Goal: Information Seeking & Learning: Learn about a topic

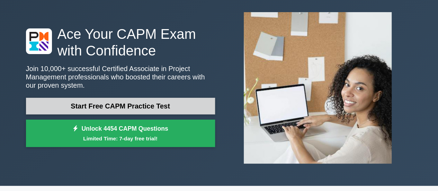
click at [149, 105] on link "Start Free CAPM Practice Test" at bounding box center [120, 106] width 189 height 17
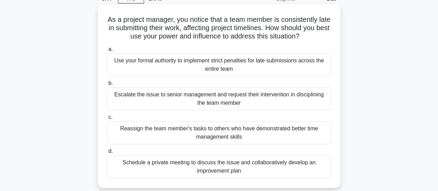
scroll to position [69, 0]
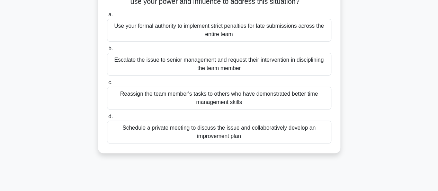
click at [200, 131] on div "Schedule a private meeting to discuss the issue and collaboratively develop an …" at bounding box center [219, 132] width 225 height 23
click at [107, 119] on input "d. Schedule a private meeting to discuss the issue and collaboratively develop …" at bounding box center [107, 116] width 0 height 5
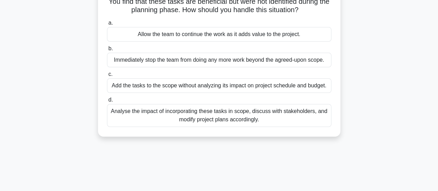
click at [224, 120] on div "Analyse the impact of incorporating these tasks in scope, discuss with stakehol…" at bounding box center [219, 115] width 225 height 23
click at [107, 102] on input "d. Analyse the impact of incorporating these tasks in scope, discuss with stake…" at bounding box center [107, 100] width 0 height 5
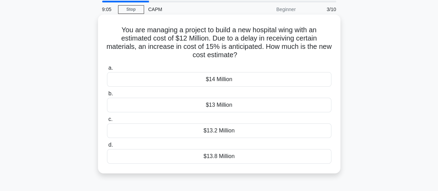
scroll to position [35, 0]
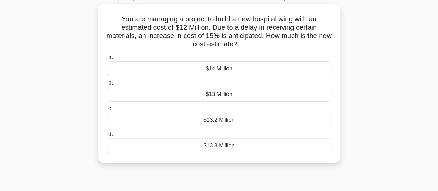
click at [225, 143] on div "$13.8 Million" at bounding box center [219, 145] width 225 height 15
click at [107, 137] on input "d. $13.8 Million" at bounding box center [107, 134] width 0 height 5
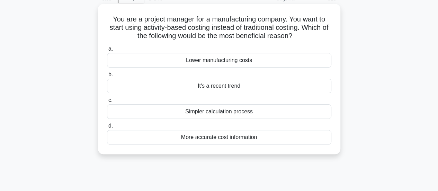
scroll to position [0, 0]
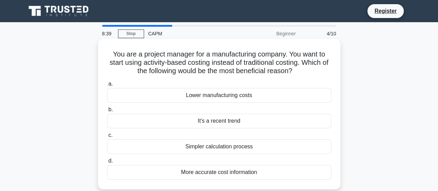
click at [231, 172] on div "More accurate cost information" at bounding box center [219, 172] width 225 height 15
click at [107, 163] on input "d. More accurate cost information" at bounding box center [107, 161] width 0 height 5
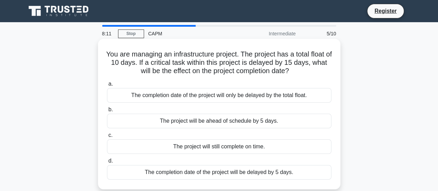
click at [242, 174] on div "The completion date of the project will be delayed by 5 days." at bounding box center [219, 172] width 225 height 15
click at [107, 163] on input "d. The completion date of the project will be delayed by 5 days." at bounding box center [107, 161] width 0 height 5
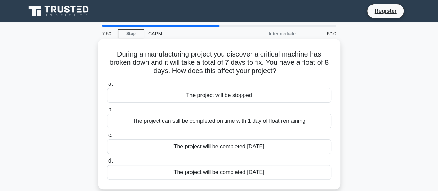
click at [242, 146] on div "The project will be completed 1 day later" at bounding box center [219, 146] width 225 height 15
click at [107, 138] on input "c. The project will be completed 1 day later" at bounding box center [107, 135] width 0 height 5
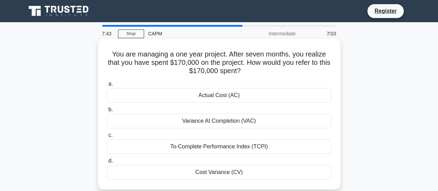
click at [230, 98] on div "Actual Cost (AC)" at bounding box center [219, 95] width 225 height 15
click at [107, 86] on input "a. Actual Cost (AC)" at bounding box center [107, 84] width 0 height 5
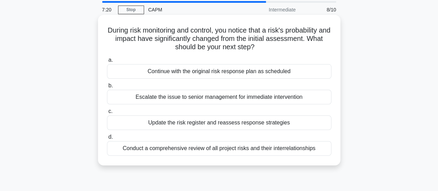
scroll to position [35, 0]
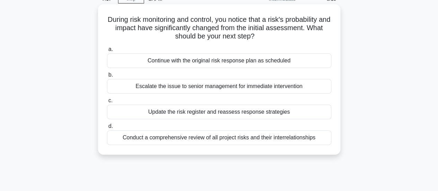
click at [204, 136] on div "Conduct a comprehensive review of all project risks and their interrelationships" at bounding box center [219, 137] width 225 height 15
click at [107, 129] on input "d. Conduct a comprehensive review of all project risks and their interrelations…" at bounding box center [107, 126] width 0 height 5
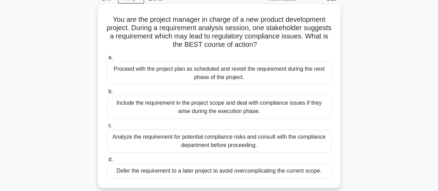
click at [193, 140] on div "Analyze the requirement for potential compliance risks and consult with the com…" at bounding box center [219, 141] width 225 height 23
click at [107, 128] on input "c. Analyze the requirement for potential compliance risks and consult with the …" at bounding box center [107, 125] width 0 height 5
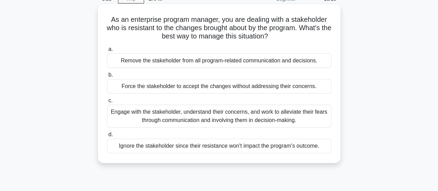
click at [171, 115] on div "Engage with the stakeholder, understand their concerns, and work to alleviate t…" at bounding box center [219, 116] width 225 height 23
click at [107, 103] on input "c. Engage with the stakeholder, understand their concerns, and work to alleviat…" at bounding box center [107, 100] width 0 height 5
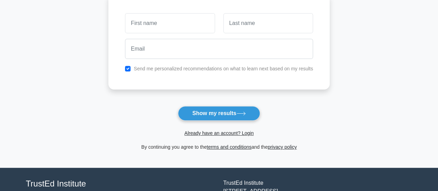
scroll to position [35, 0]
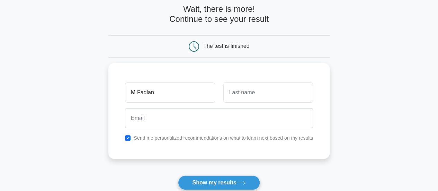
type input "M Fadlan"
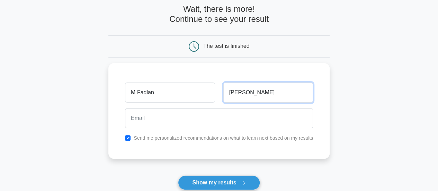
type input "[PERSON_NAME]"
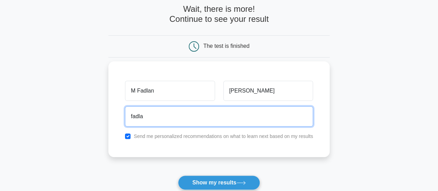
type input "[EMAIL_ADDRESS][DOMAIN_NAME]"
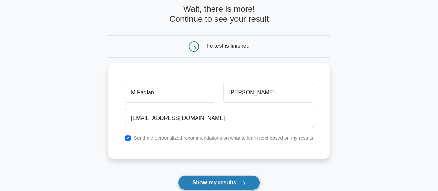
click at [200, 179] on button "Show my results" at bounding box center [219, 182] width 82 height 15
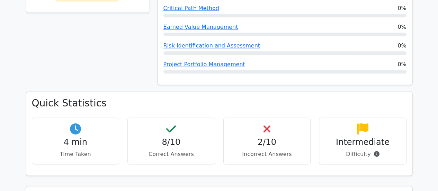
scroll to position [451, 0]
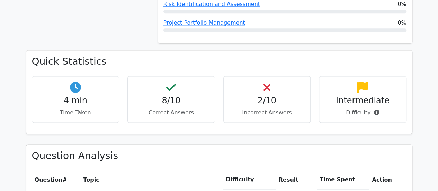
click at [266, 96] on h4 "2/10" at bounding box center [267, 101] width 76 height 10
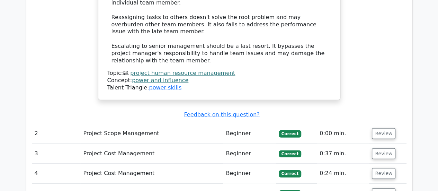
scroll to position [1005, 0]
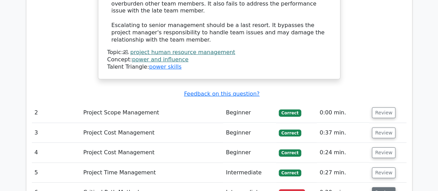
click at [388, 187] on button "Review" at bounding box center [384, 192] width 24 height 11
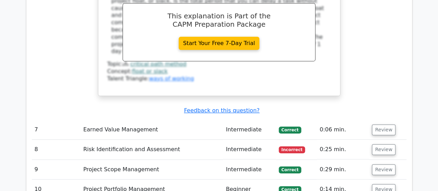
scroll to position [1386, 0]
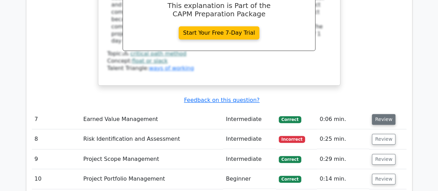
click at [389, 114] on button "Review" at bounding box center [384, 119] width 24 height 11
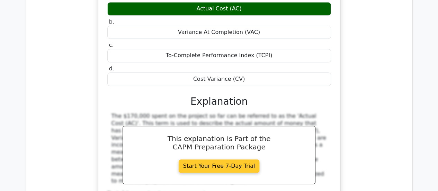
scroll to position [1664, 0]
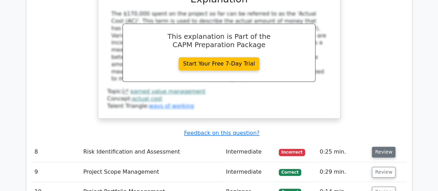
click at [383, 147] on button "Review" at bounding box center [384, 152] width 24 height 11
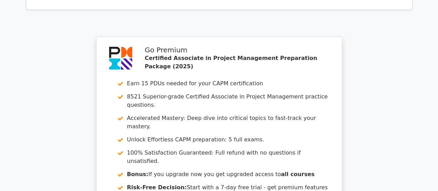
scroll to position [2357, 0]
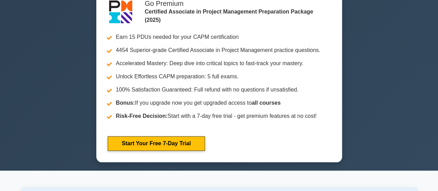
scroll to position [277, 0]
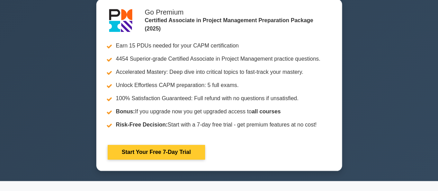
click at [191, 156] on link "Start Your Free 7-Day Trial" at bounding box center [156, 152] width 97 height 15
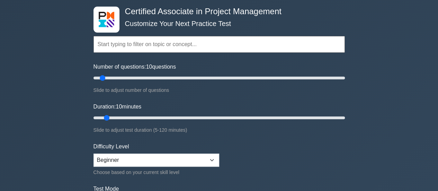
scroll to position [32, 0]
